Goal: Information Seeking & Learning: Learn about a topic

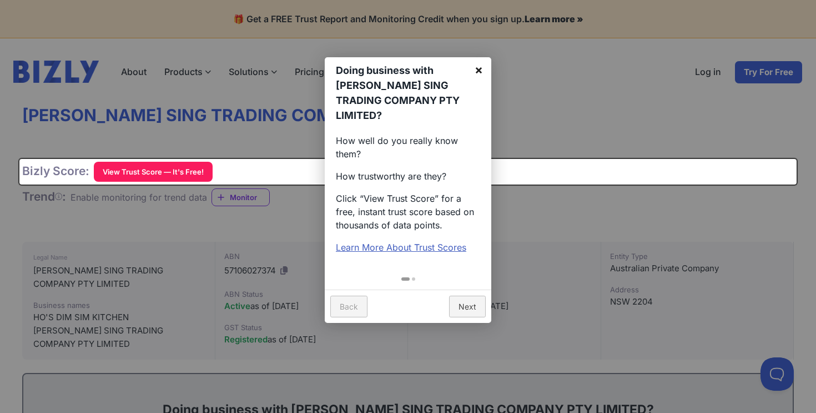
click at [477, 66] on link "×" at bounding box center [479, 69] width 25 height 25
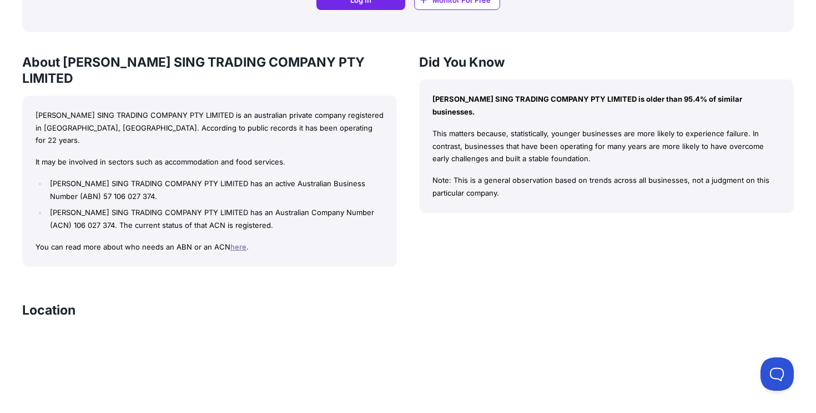
scroll to position [865, 0]
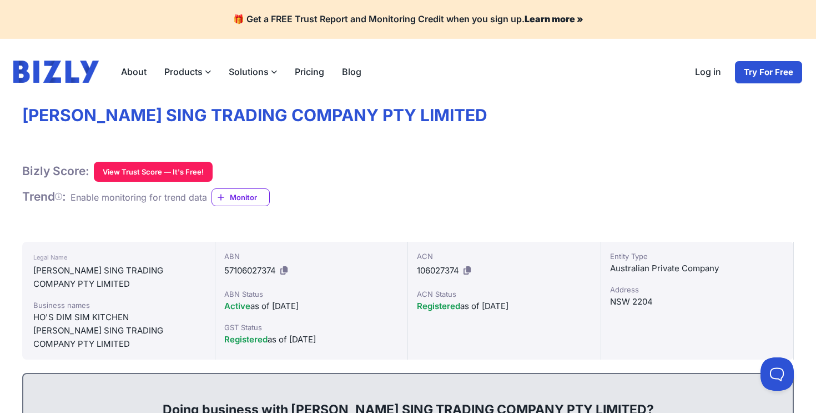
scroll to position [1470, 0]
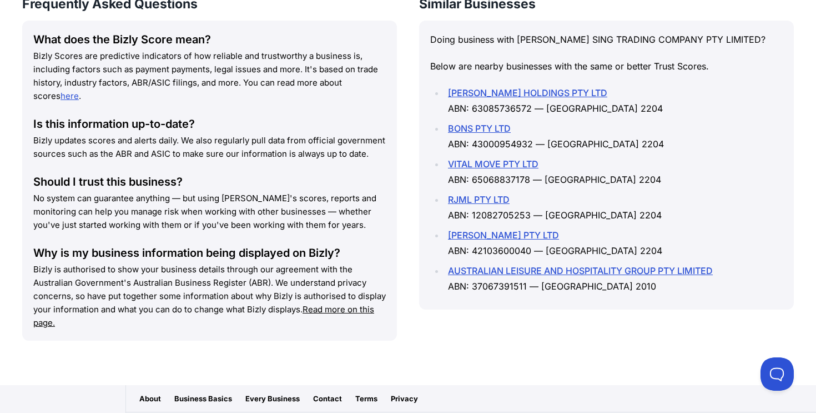
click at [490, 229] on link "[PERSON_NAME] PTY LTD" at bounding box center [503, 234] width 111 height 11
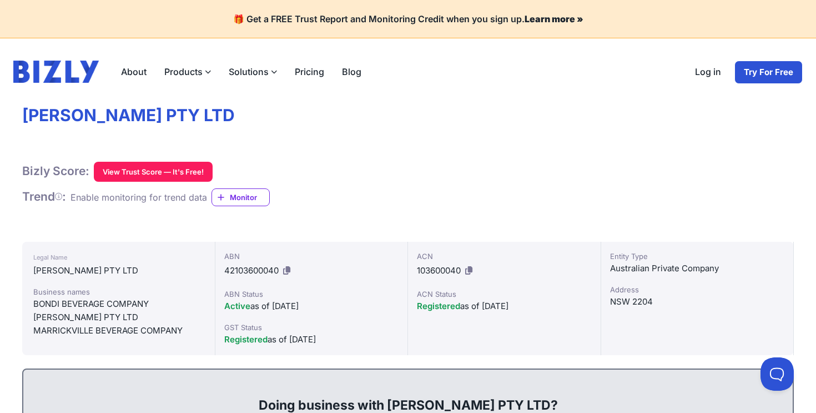
drag, startPoint x: 24, startPoint y: 117, endPoint x: 264, endPoint y: 118, distance: 240.5
click at [264, 118] on h1 "[PERSON_NAME] PTY LTD" at bounding box center [408, 115] width 772 height 21
copy h1 "[PERSON_NAME] PTY LTD"
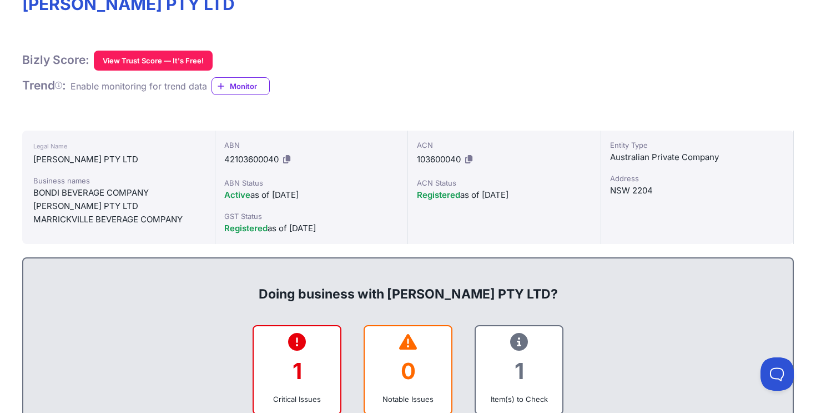
scroll to position [114, 0]
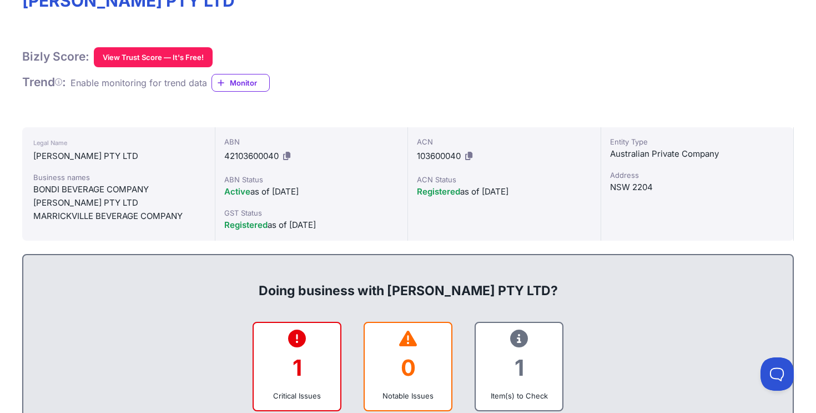
click at [290, 153] on icon at bounding box center [286, 156] width 7 height 8
copy h1 "[PERSON_NAME] PTY LTD"
drag, startPoint x: 34, startPoint y: 199, endPoint x: 111, endPoint y: 202, distance: 76.7
click at [111, 202] on div "[PERSON_NAME] PTY LTD" at bounding box center [118, 202] width 171 height 13
copy div "DI LORENZO CAFFE"
